Goal: Find specific fact: Find contact information

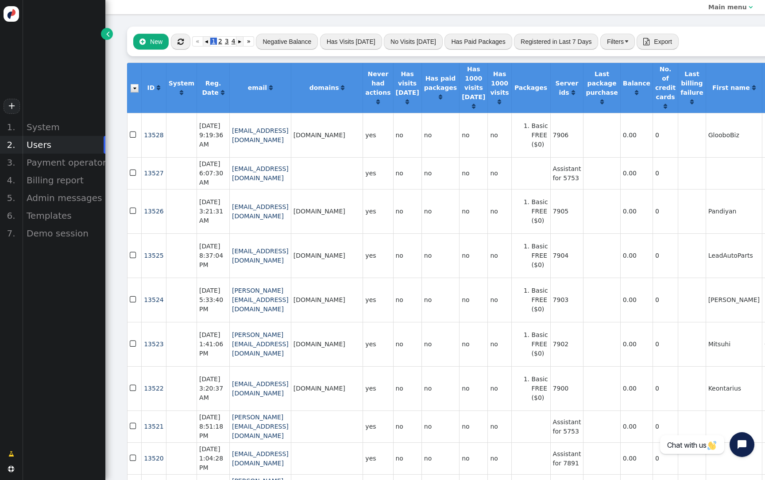
scroll to position [0, 3]
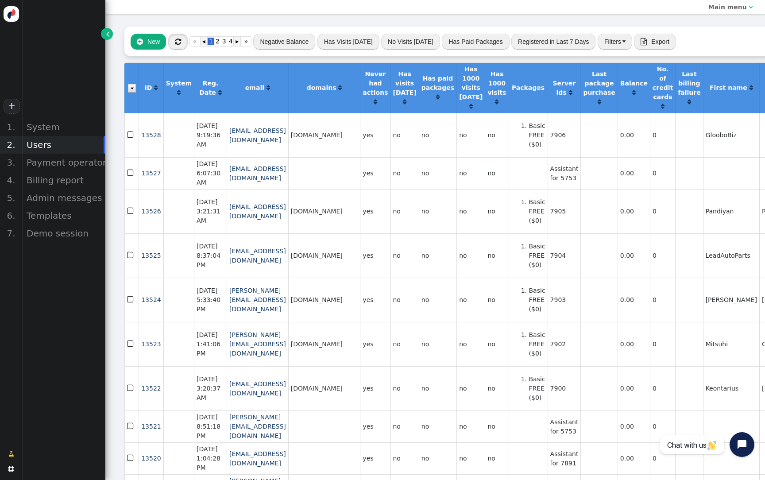
click at [180, 42] on span "" at bounding box center [178, 41] width 6 height 7
click at [178, 34] on button "" at bounding box center [177, 42] width 19 height 16
click at [66, 179] on div "Billing report" at bounding box center [63, 180] width 83 height 18
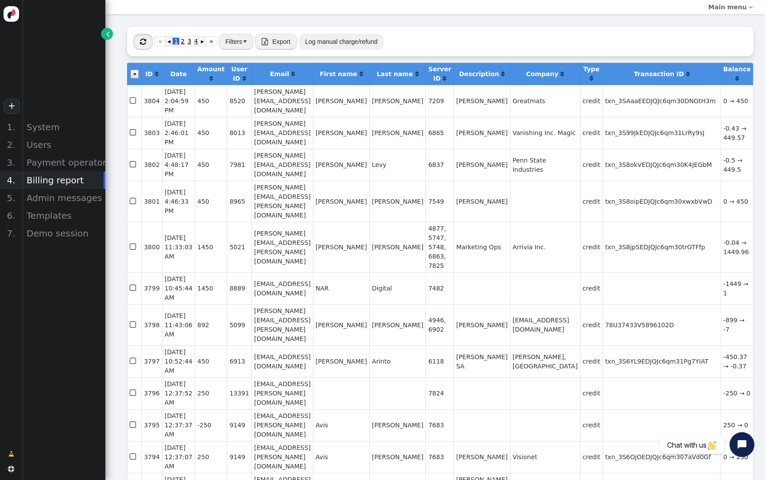
click at [143, 39] on span "" at bounding box center [143, 41] width 6 height 7
click at [42, 144] on div "Users" at bounding box center [63, 145] width 83 height 18
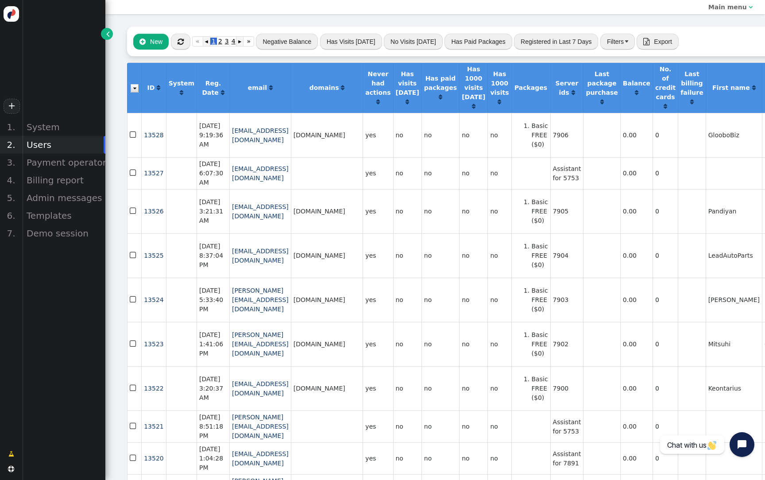
click at [281, 42] on button "Negative Balance" at bounding box center [287, 42] width 62 height 16
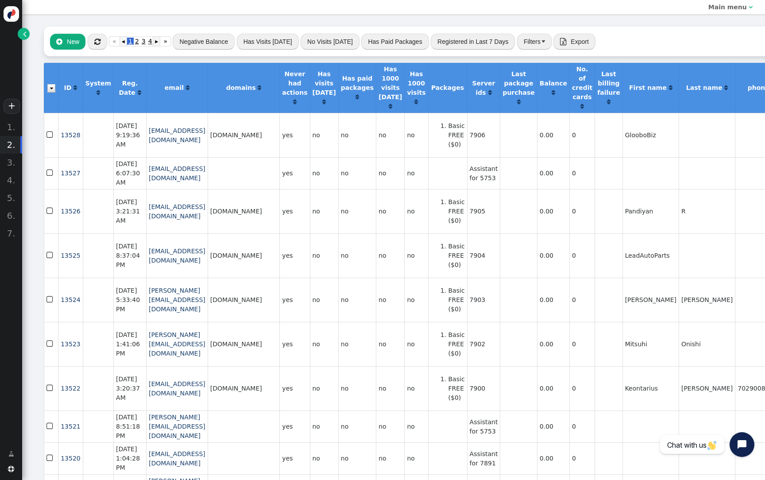
click at [99, 43] on span "" at bounding box center [97, 41] width 6 height 7
click at [25, 35] on span "" at bounding box center [25, 33] width 4 height 9
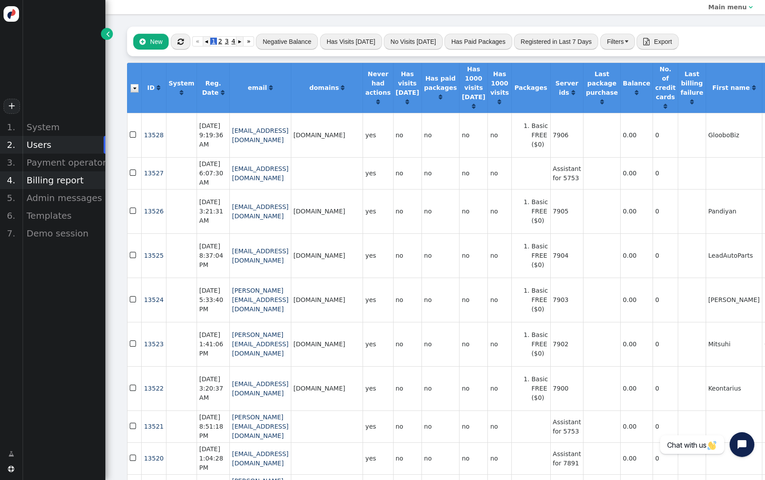
click at [69, 175] on div "Billing report" at bounding box center [63, 180] width 83 height 18
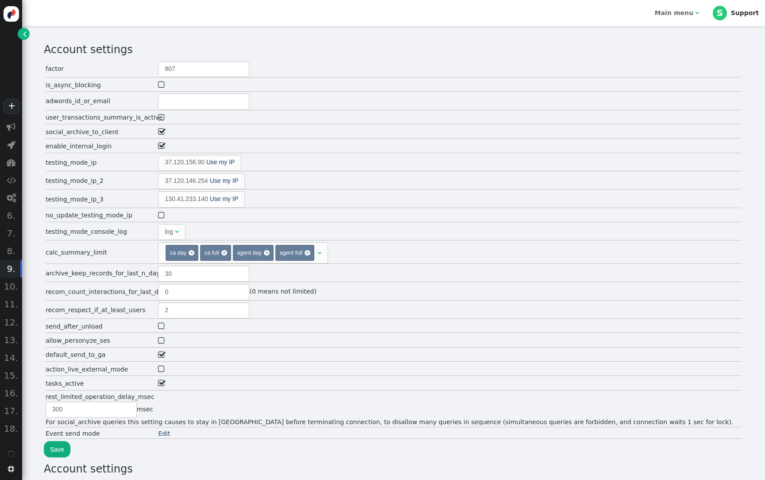
type input "2"
type input "60"
type input "0"
type input "40"
click at [15, 126] on span "" at bounding box center [11, 127] width 9 height 9
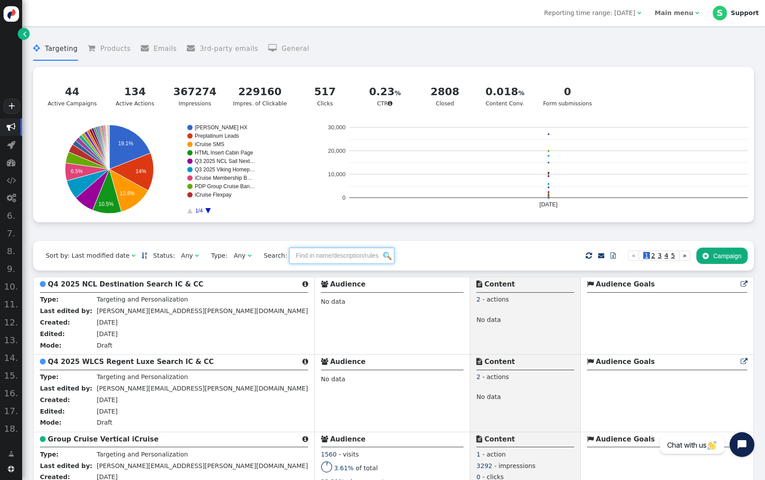
click at [306, 263] on input "text" at bounding box center [341, 256] width 105 height 16
paste input "WLCS Regent Luxe Search"
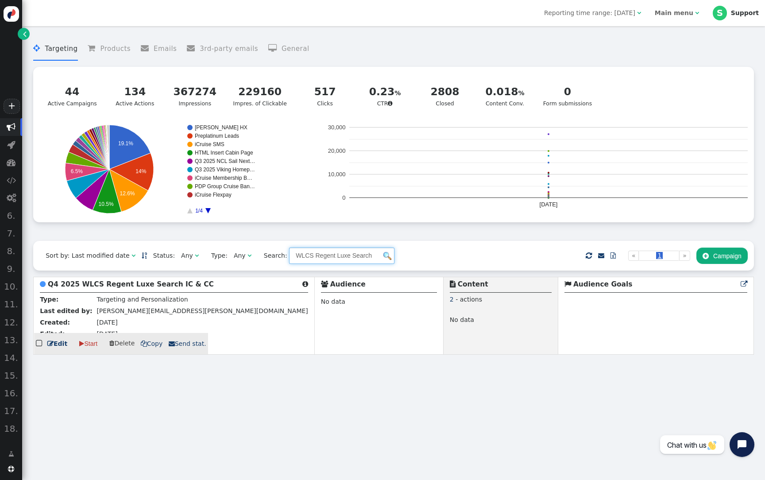
type input "WLCS Regent Luxe Search"
click at [149, 288] on b "Q4 2025 WLCS Regent Luxe Search IC & CC" at bounding box center [131, 284] width 166 height 8
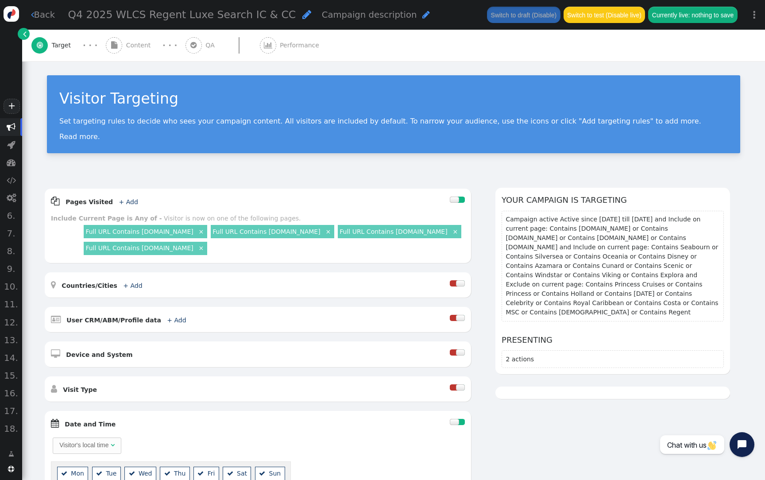
click at [125, 58] on div " Content" at bounding box center [130, 45] width 49 height 31
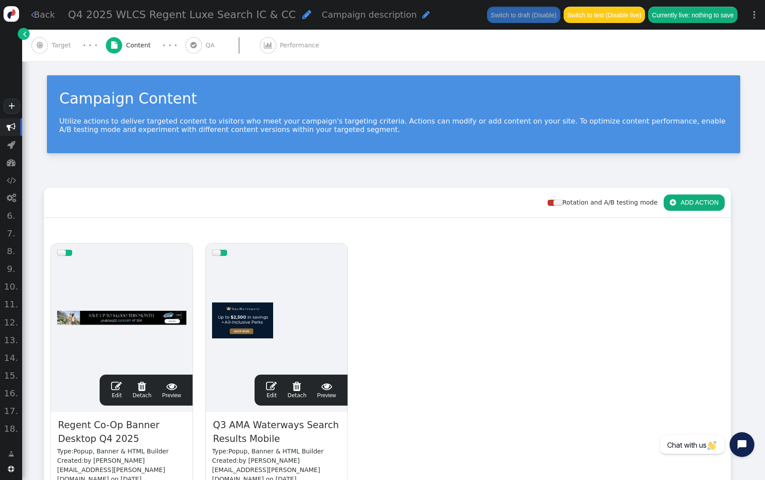
scroll to position [63, 0]
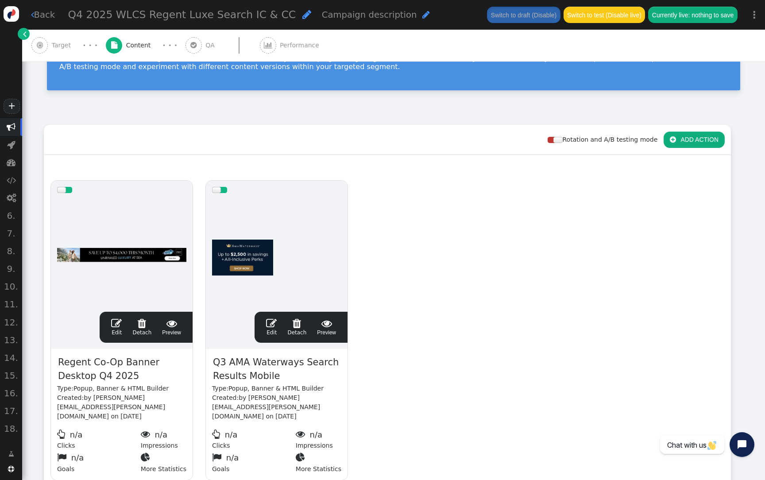
click at [502, 227] on div "drag this  Edit  Detach  Preview Regent Co-Op Banner Desktop Q4 2025 Type: P…" at bounding box center [387, 330] width 686 height 313
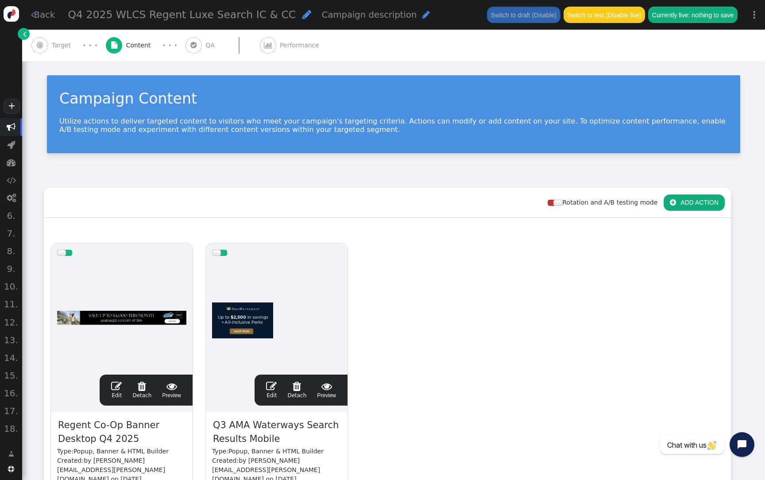
scroll to position [0, 0]
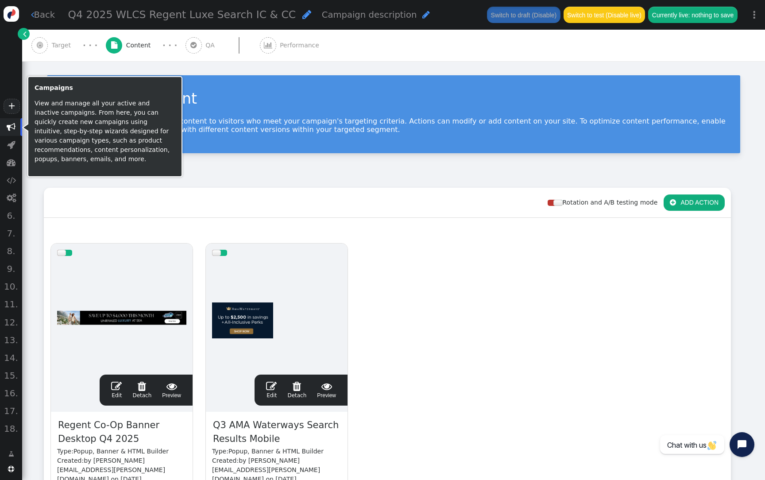
click at [15, 126] on span "" at bounding box center [11, 127] width 9 height 9
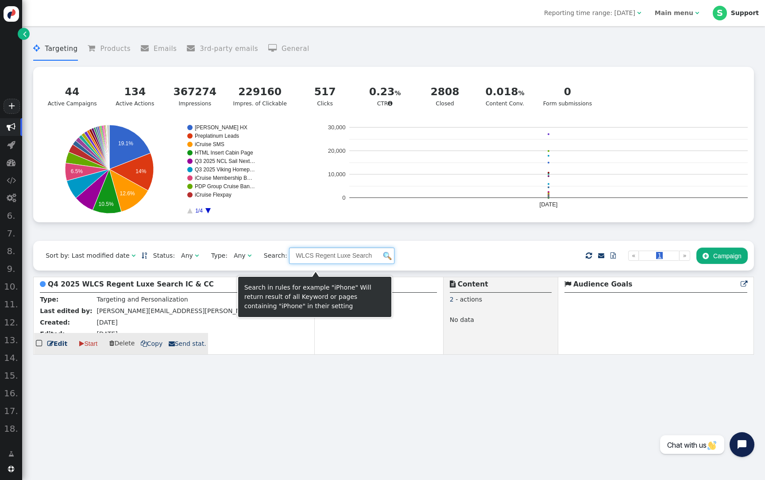
drag, startPoint x: 324, startPoint y: 263, endPoint x: 198, endPoint y: 263, distance: 125.8
click at [198, 263] on div "Sort by: Last modified date   Status: Any  Type: Any  Search: WLCS Regent L…" at bounding box center [393, 256] width 721 height 30
click at [290, 263] on input "Luxe Search" at bounding box center [341, 256] width 105 height 16
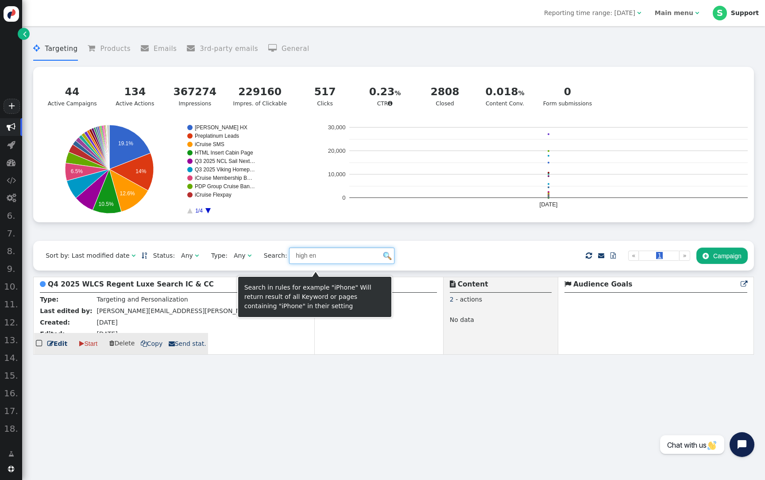
type input "high end"
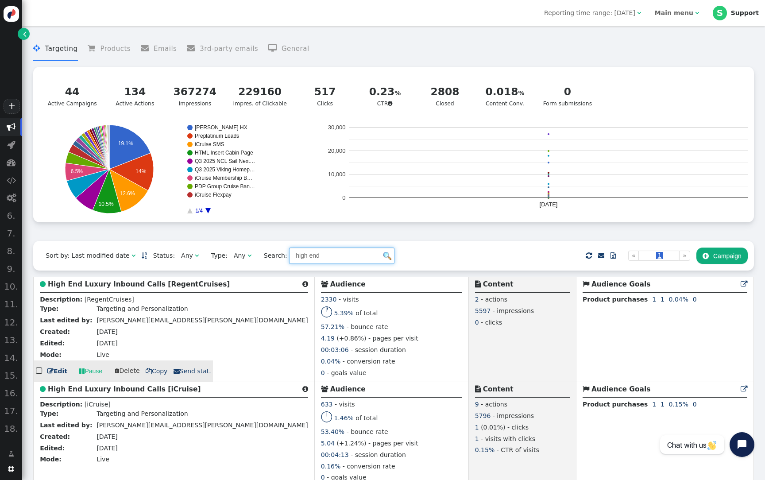
scroll to position [8, 0]
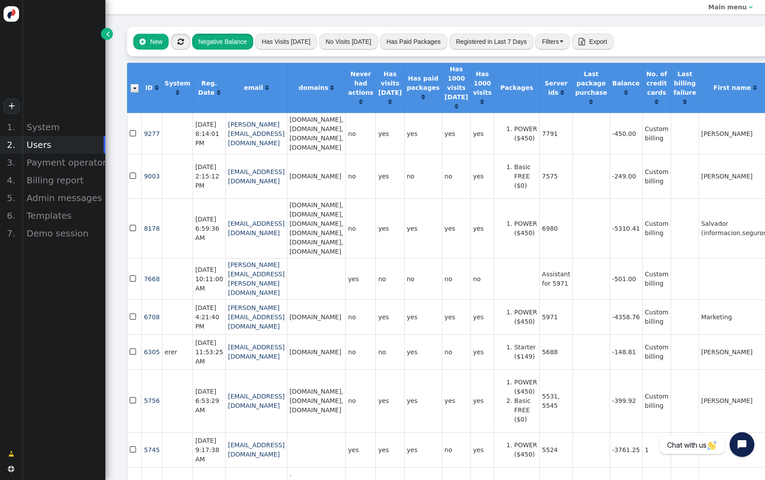
click at [181, 44] on span "" at bounding box center [181, 41] width 6 height 7
click at [208, 44] on button "Negative Balance" at bounding box center [222, 42] width 61 height 16
click at [179, 43] on icon "button" at bounding box center [180, 41] width 17 height 13
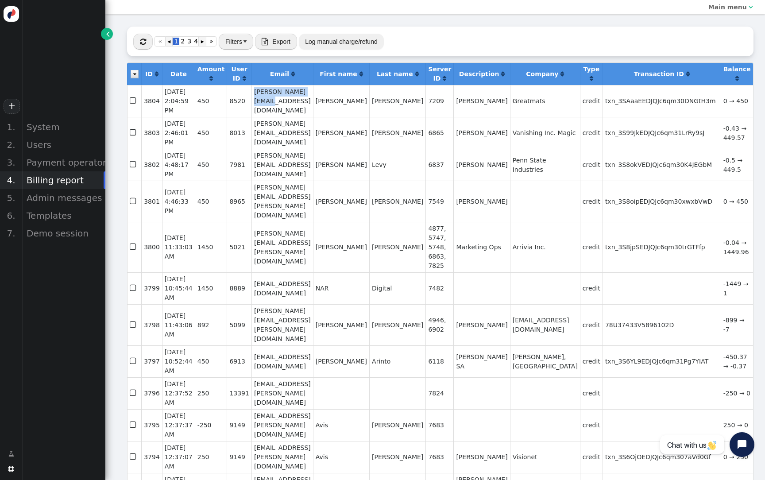
drag, startPoint x: 315, startPoint y: 105, endPoint x: 249, endPoint y: 107, distance: 66.4
click at [252, 107] on td "[PERSON_NAME][EMAIL_ADDRESS][DOMAIN_NAME]" at bounding box center [283, 101] width 62 height 32
copy td "[PERSON_NAME][EMAIL_ADDRESS][DOMAIN_NAME]"
click at [67, 145] on div "Users" at bounding box center [63, 145] width 83 height 18
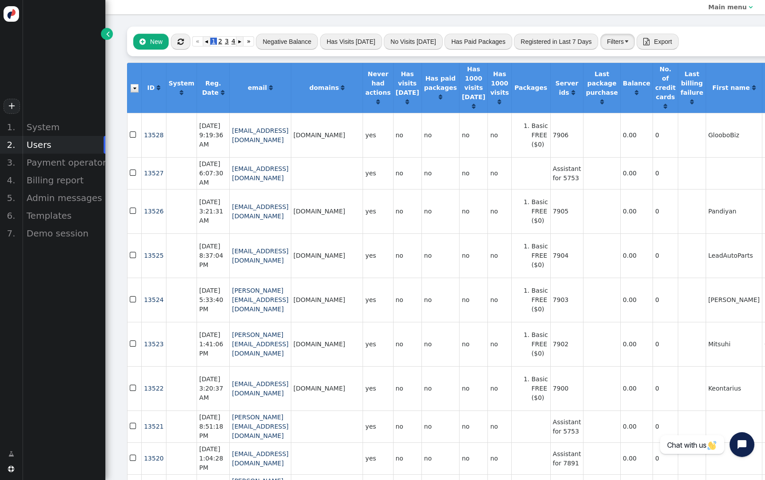
click at [614, 35] on button "Filters" at bounding box center [617, 42] width 35 height 16
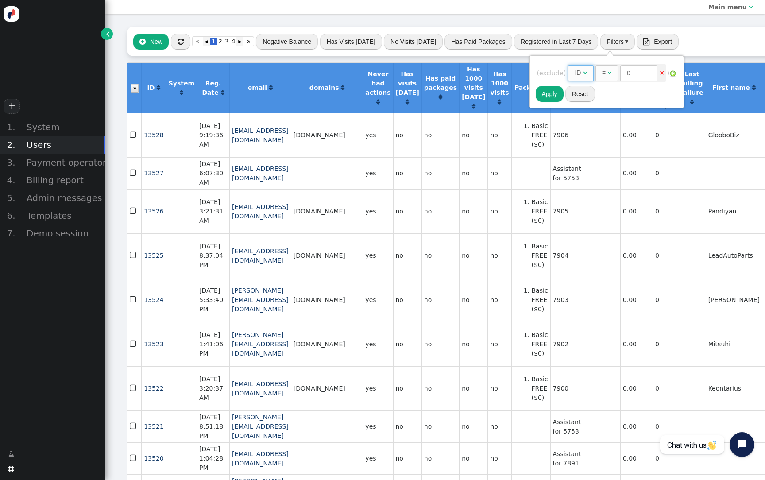
click at [587, 73] on span "" at bounding box center [585, 73] width 4 height 6
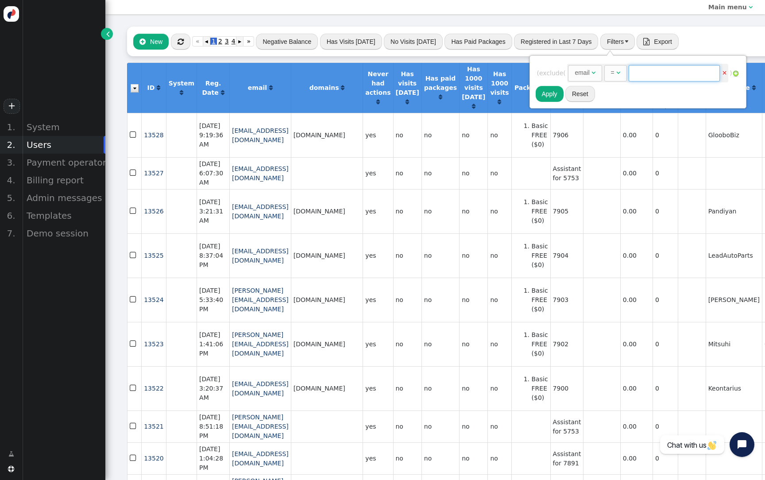
click at [644, 78] on input "text" at bounding box center [674, 73] width 91 height 16
paste input "[PERSON_NAME][EMAIL_ADDRESS][DOMAIN_NAME]"
type input "[PERSON_NAME][EMAIL_ADDRESS][DOMAIN_NAME]"
click at [550, 99] on button "Apply" at bounding box center [550, 94] width 28 height 16
